Goal: Information Seeking & Learning: Learn about a topic

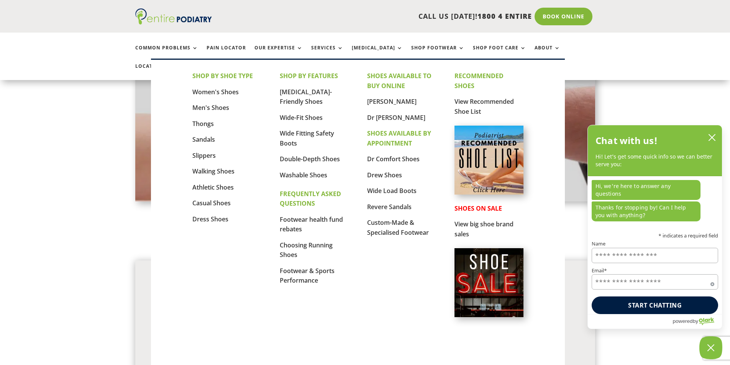
click at [486, 149] on img at bounding box center [488, 160] width 69 height 69
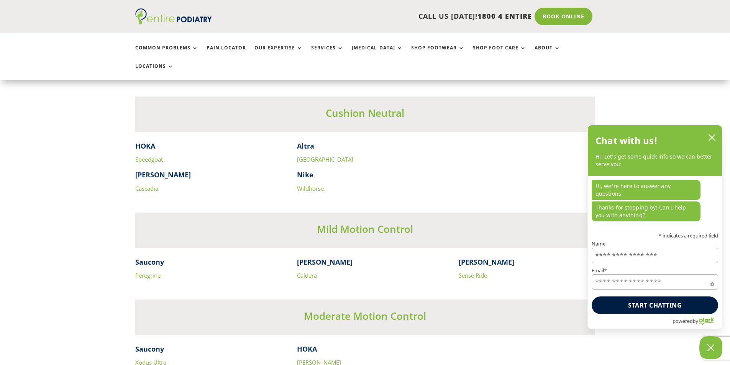
scroll to position [1991, 0]
click at [302, 155] on link "[GEOGRAPHIC_DATA]" at bounding box center [325, 159] width 56 height 8
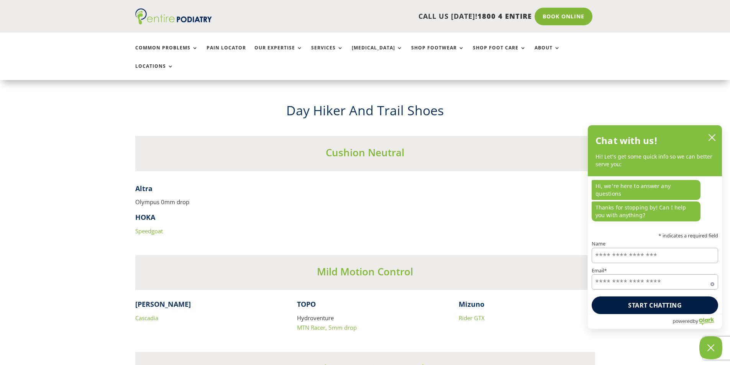
scroll to position [3370, 0]
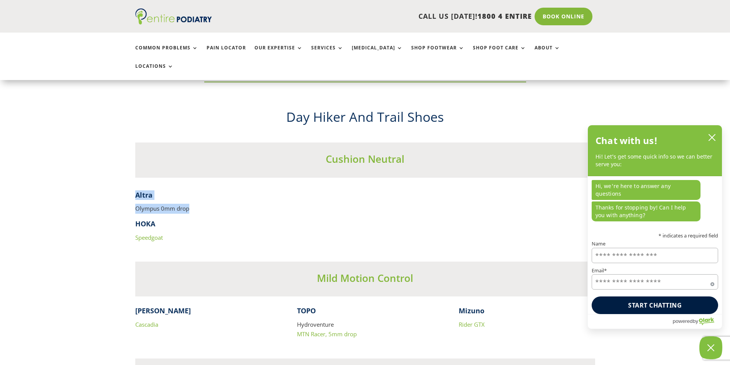
drag, startPoint x: 198, startPoint y: 201, endPoint x: 128, endPoint y: 188, distance: 70.5
copy div "Altra Olympus 0mm drop"
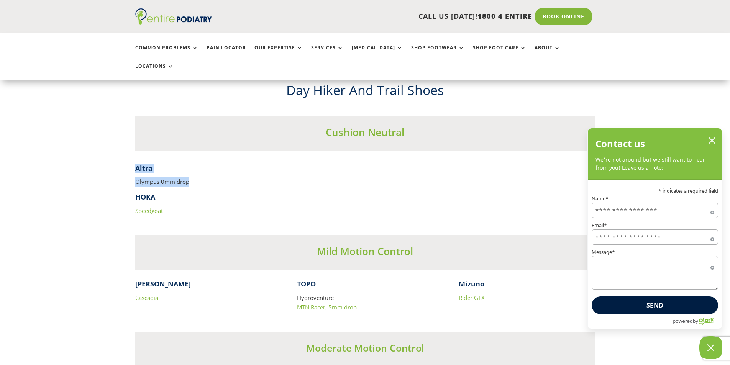
scroll to position [3401, 0]
